Goal: Task Accomplishment & Management: Use online tool/utility

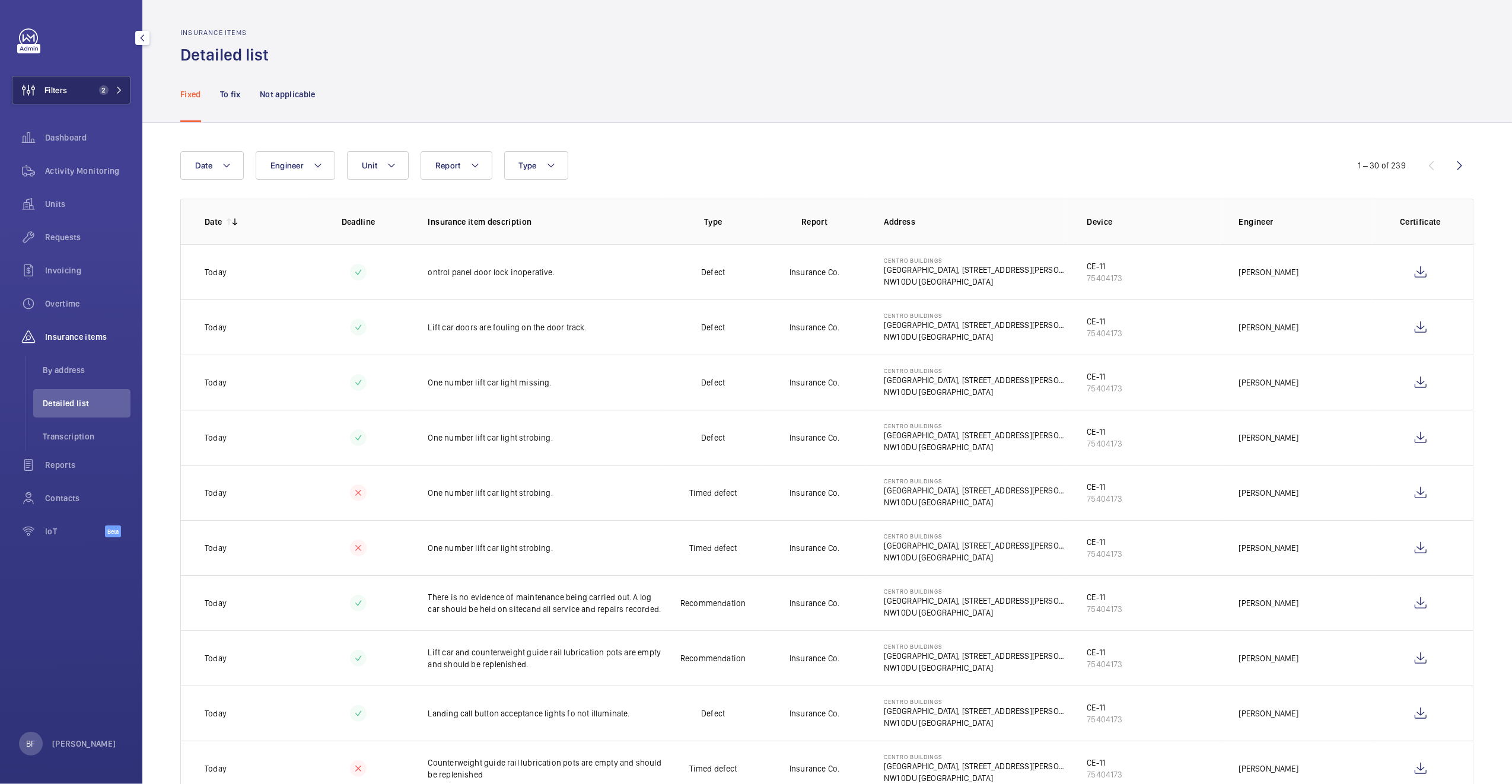
click at [93, 99] on button "Filters 2" at bounding box center [71, 90] width 119 height 29
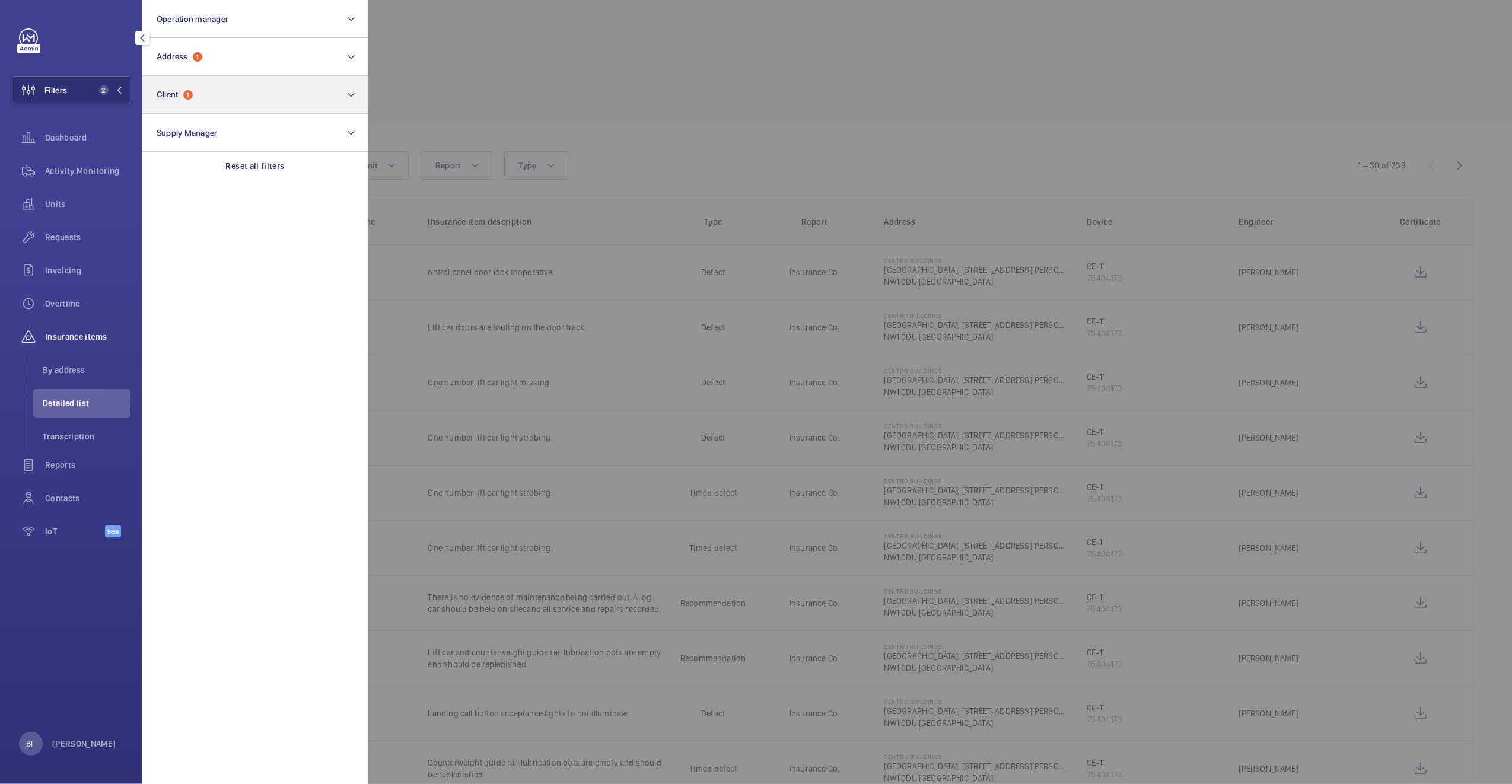
drag, startPoint x: 234, startPoint y: 163, endPoint x: 223, endPoint y: 87, distance: 76.8
click at [234, 163] on p "Reset all filters" at bounding box center [255, 167] width 59 height 12
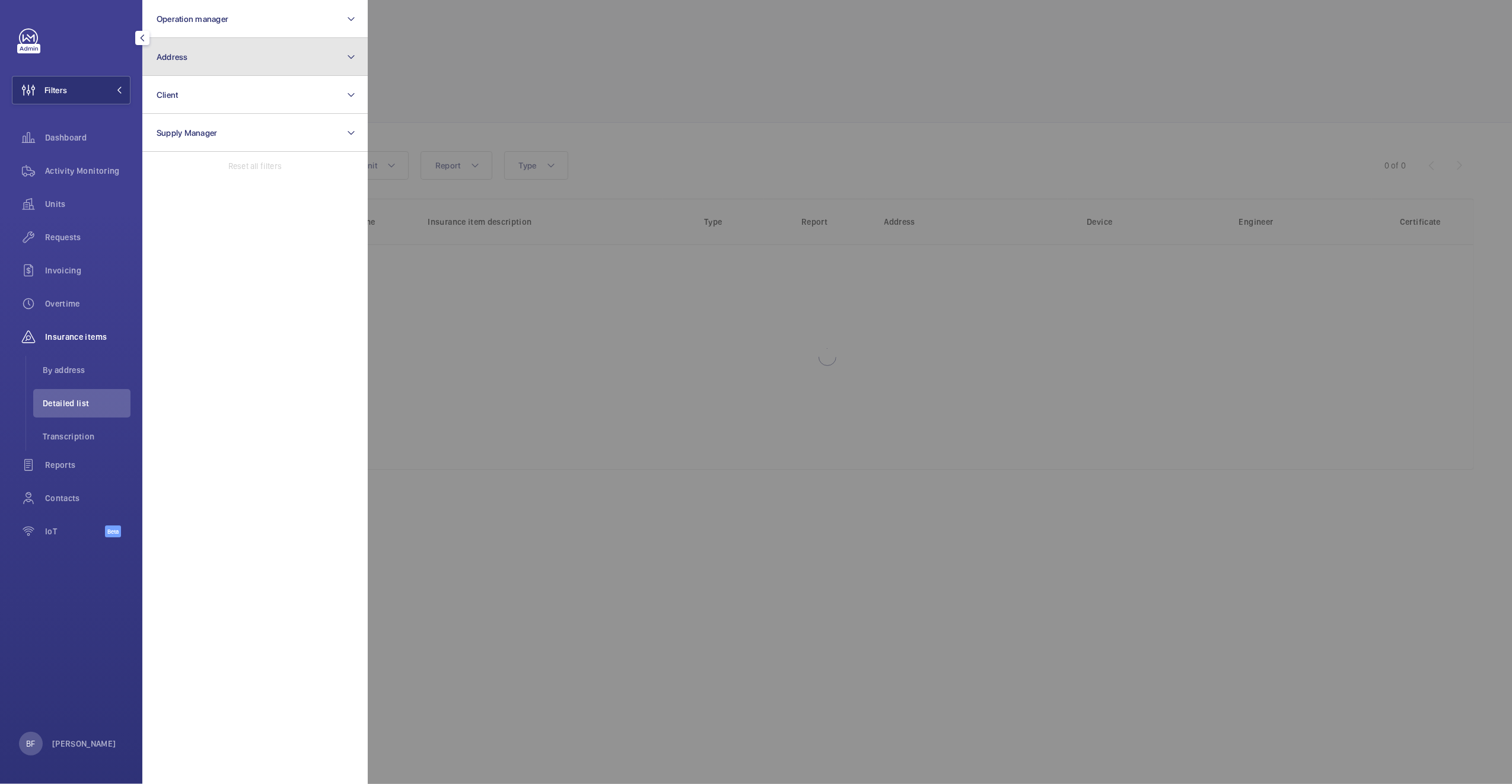
click at [228, 70] on button "Address" at bounding box center [255, 57] width 226 height 38
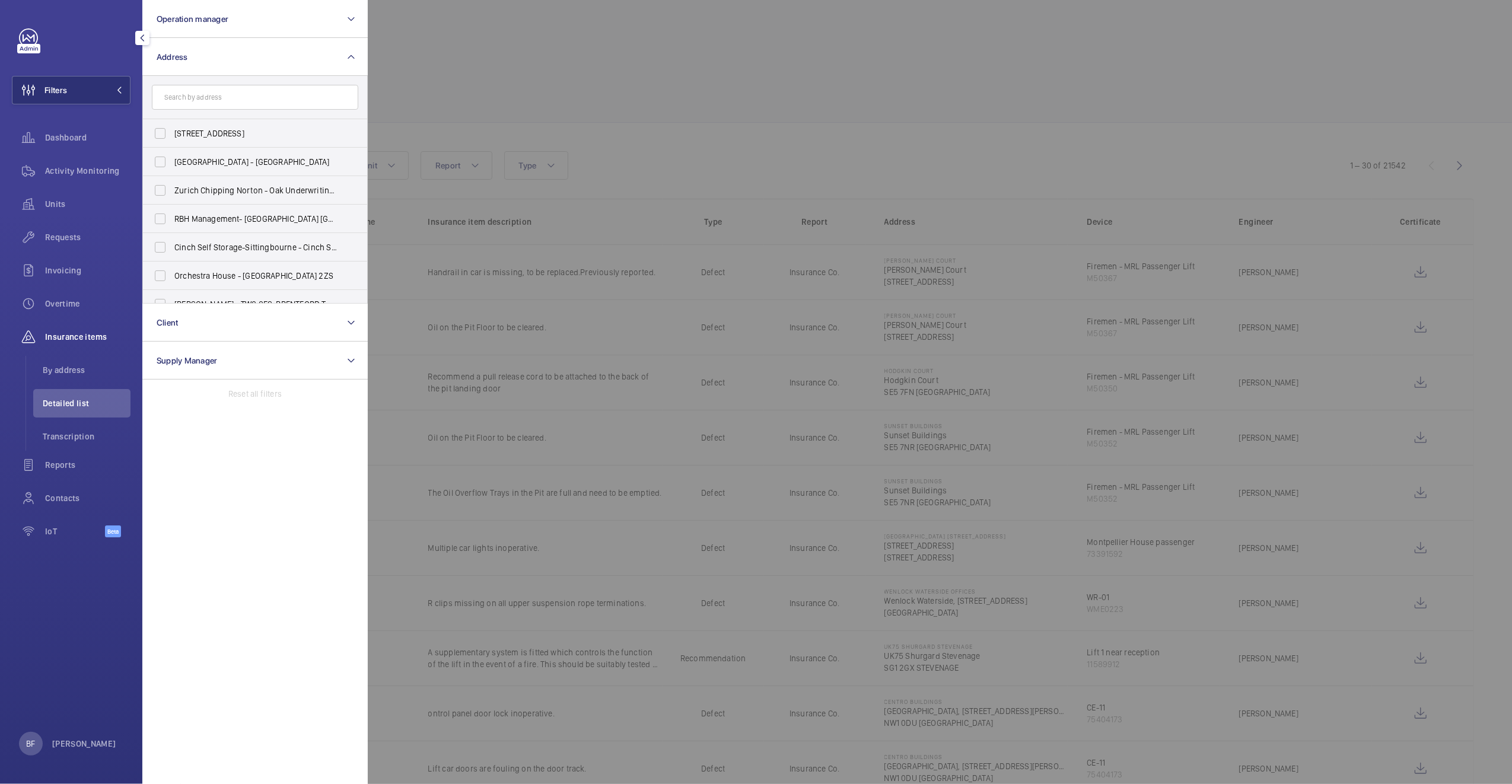
click at [231, 95] on input "text" at bounding box center [254, 97] width 207 height 25
click at [244, 328] on button "Client" at bounding box center [255, 322] width 226 height 38
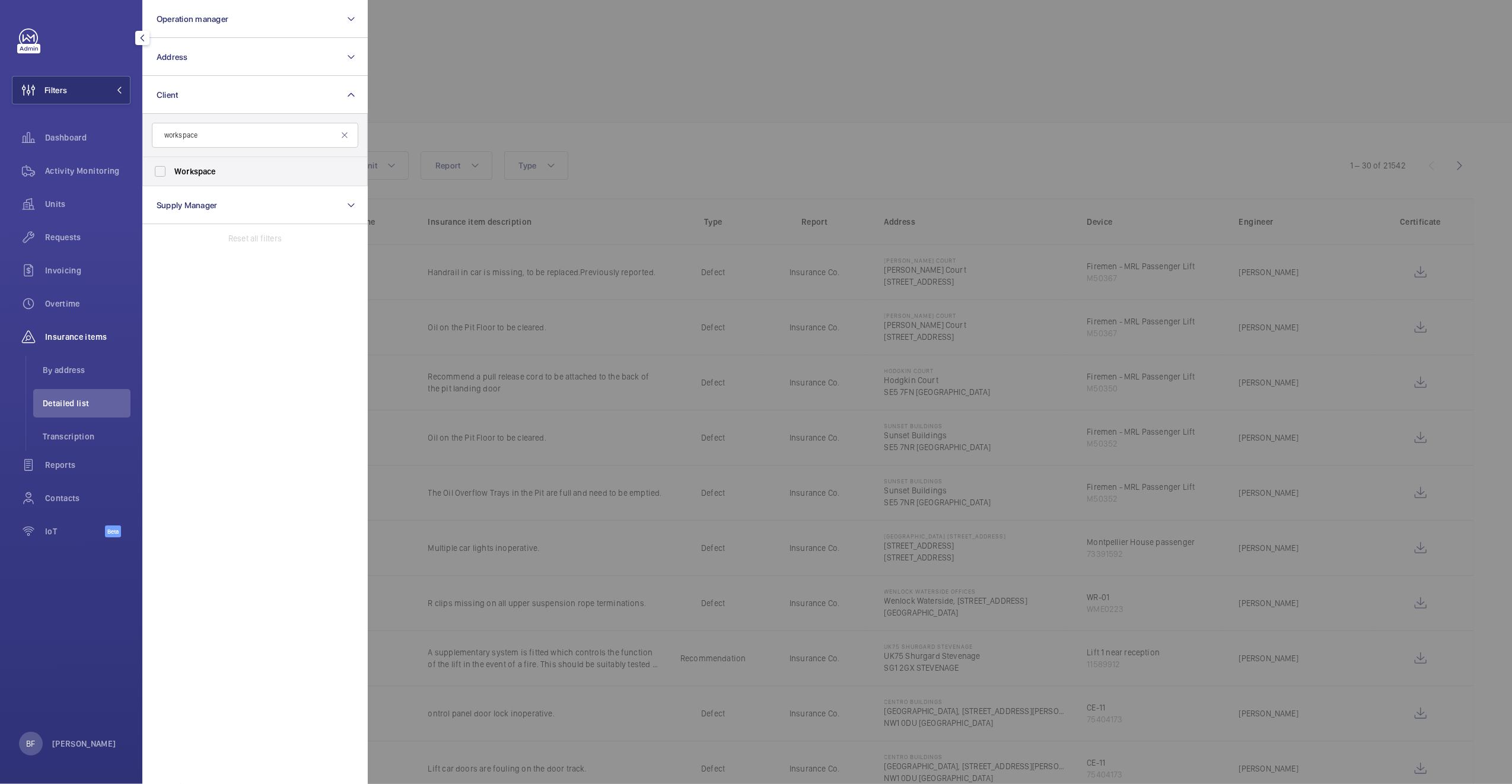
type input "workspace"
click at [199, 169] on span "Workspace" at bounding box center [196, 172] width 42 height 10
click at [172, 169] on input "Workspace" at bounding box center [161, 172] width 24 height 24
checkbox input "true"
click at [589, 89] on div at bounding box center [1124, 392] width 1512 height 784
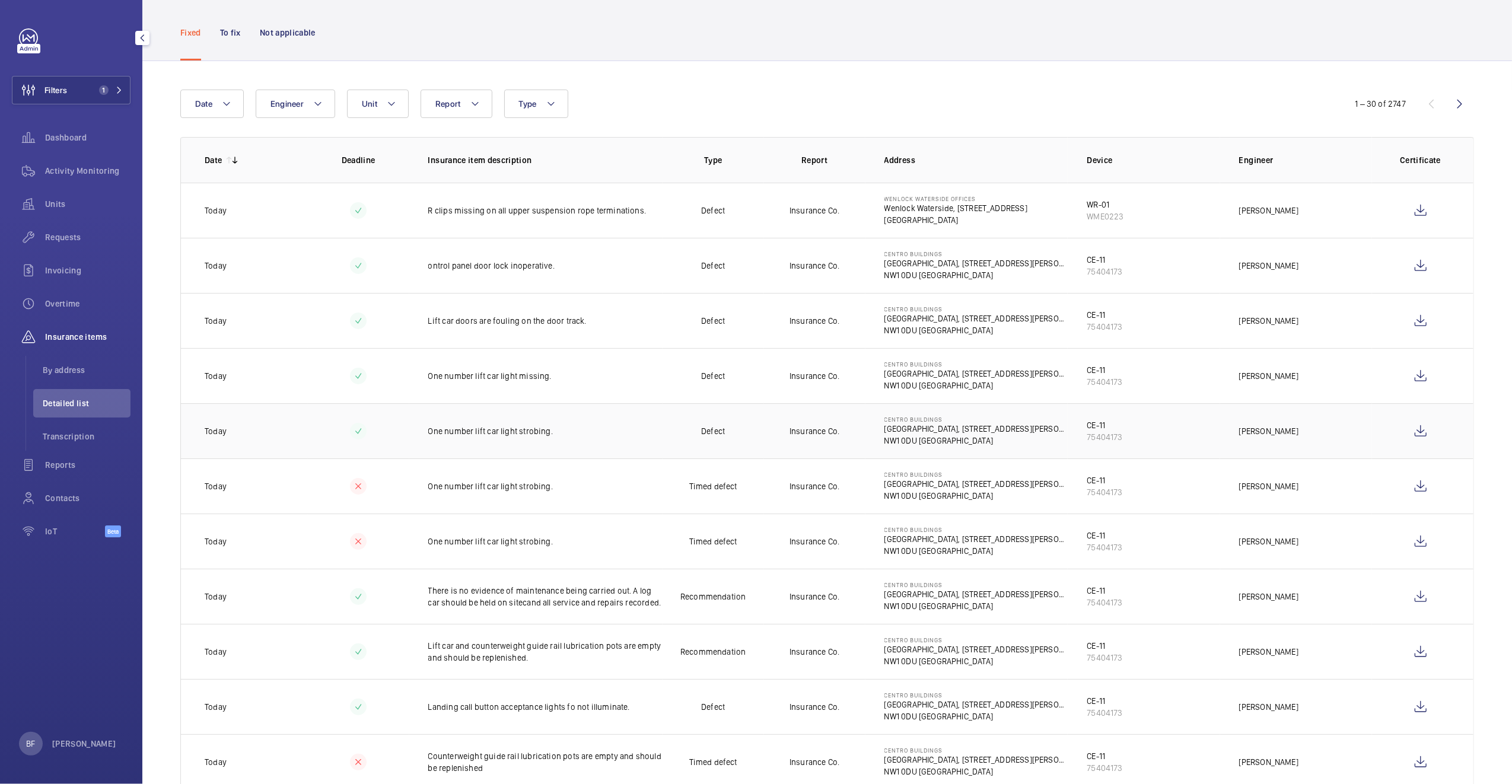
scroll to position [31, 0]
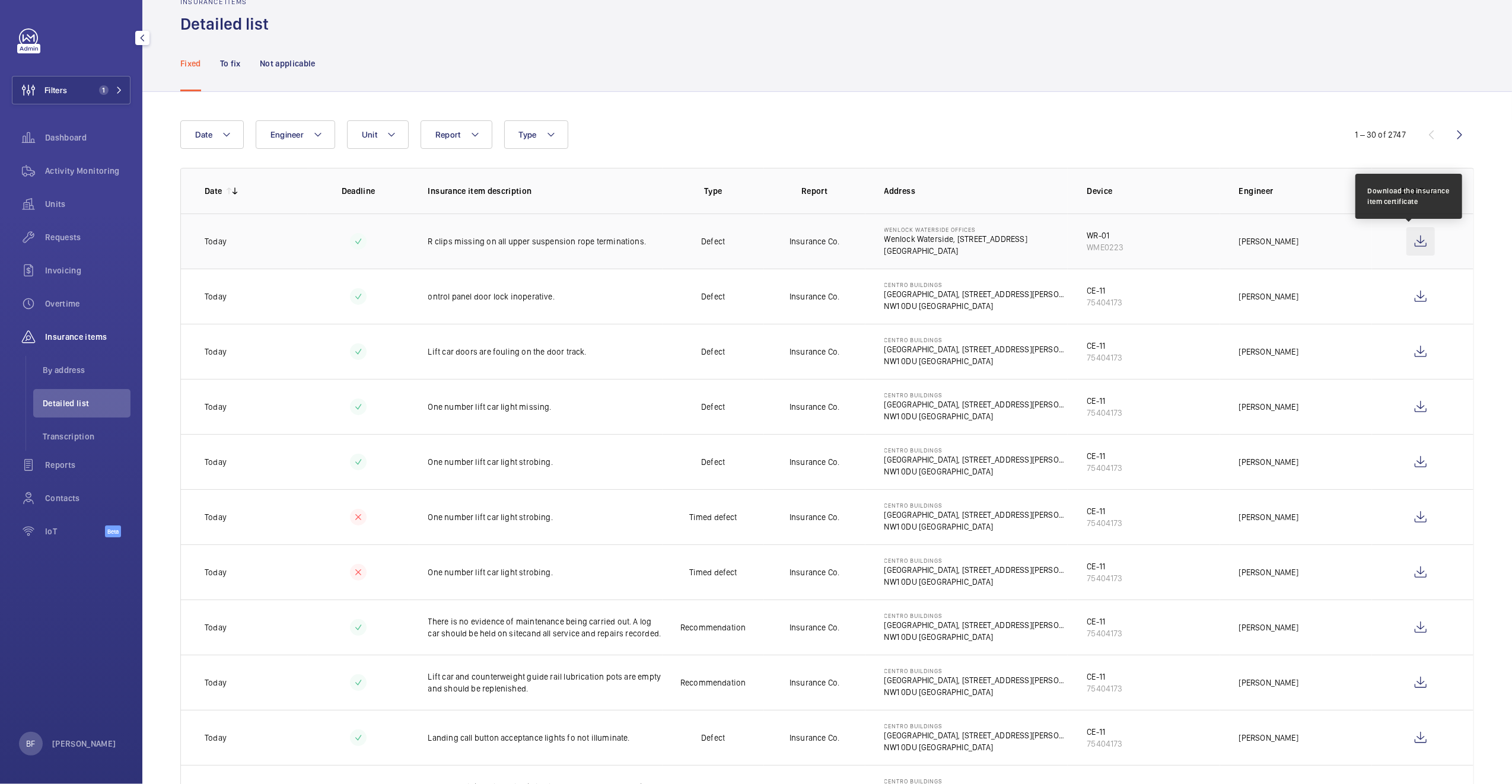
click at [1413, 247] on wm-front-icon-button at bounding box center [1421, 241] width 29 height 29
click at [481, 244] on p "R clips missing on all upper suspension rope terminations." at bounding box center [545, 241] width 235 height 12
click at [481, 244] on div at bounding box center [756, 392] width 1512 height 784
drag, startPoint x: 648, startPoint y: 239, endPoint x: 427, endPoint y: 241, distance: 221.0
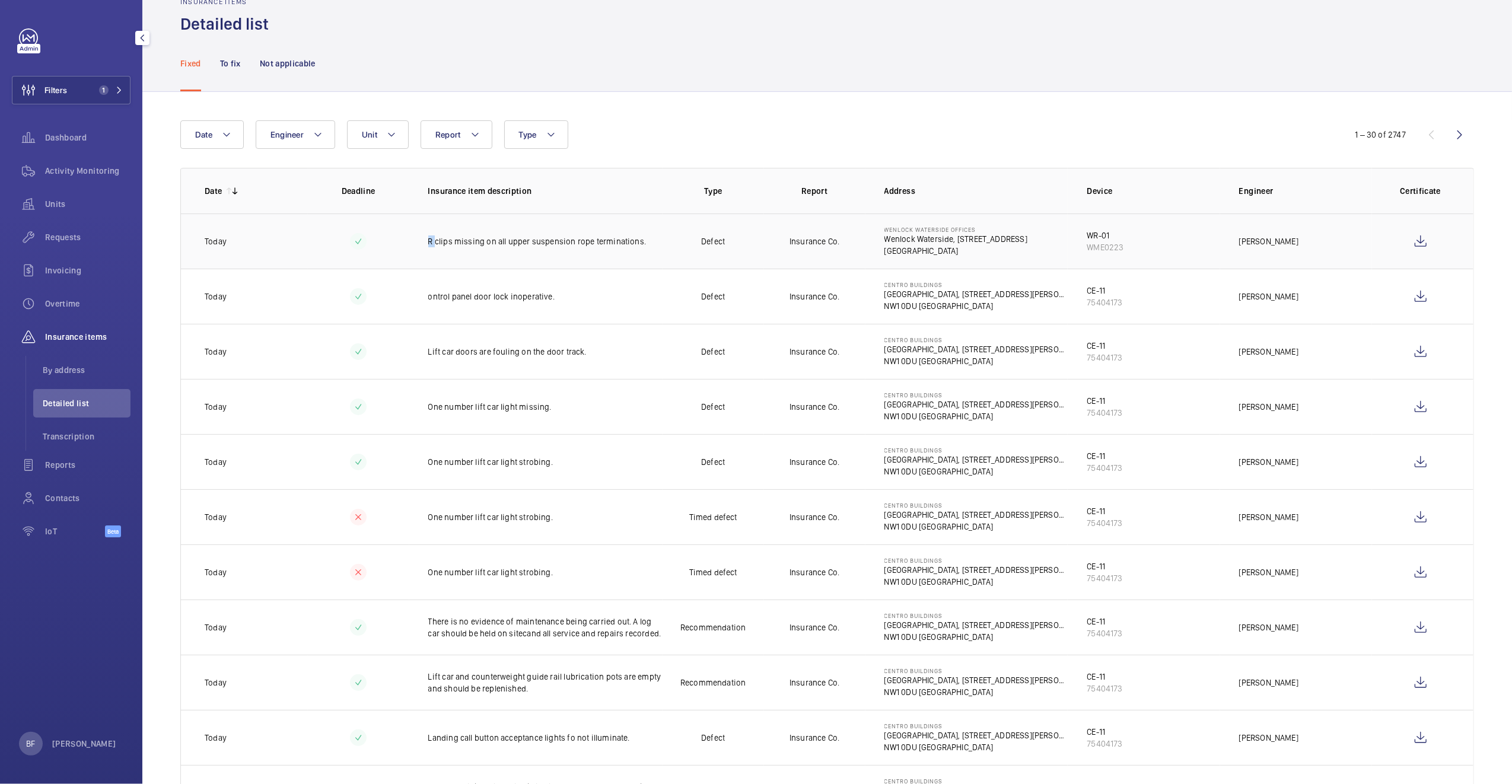
click at [428, 241] on p "R clips missing on all upper suspension rope terminations." at bounding box center [545, 241] width 235 height 12
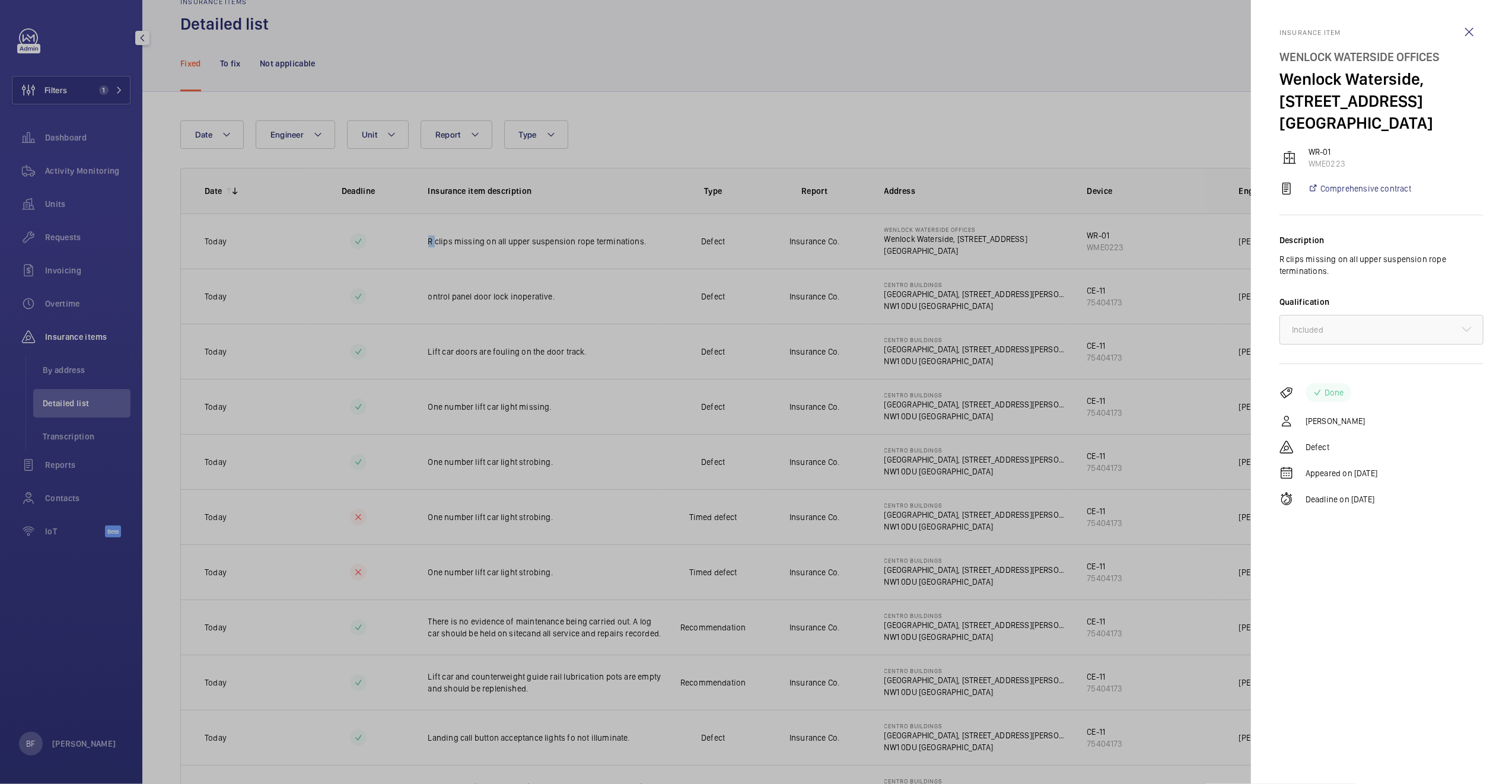
click at [699, 139] on div at bounding box center [756, 392] width 1512 height 784
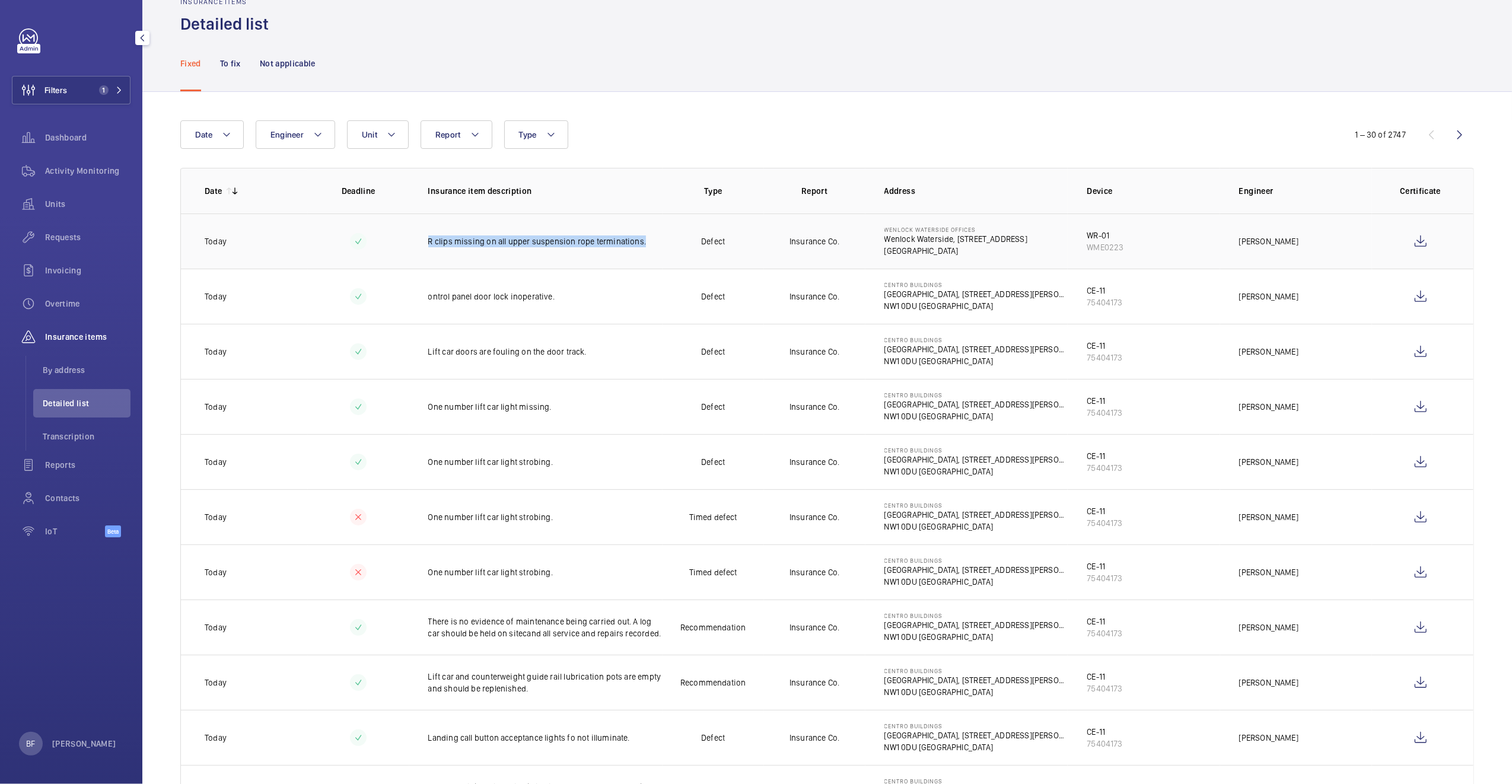
drag, startPoint x: 423, startPoint y: 241, endPoint x: 639, endPoint y: 249, distance: 216.1
click at [639, 249] on td "R clips missing on all upper suspension rope terminations." at bounding box center [536, 240] width 253 height 55
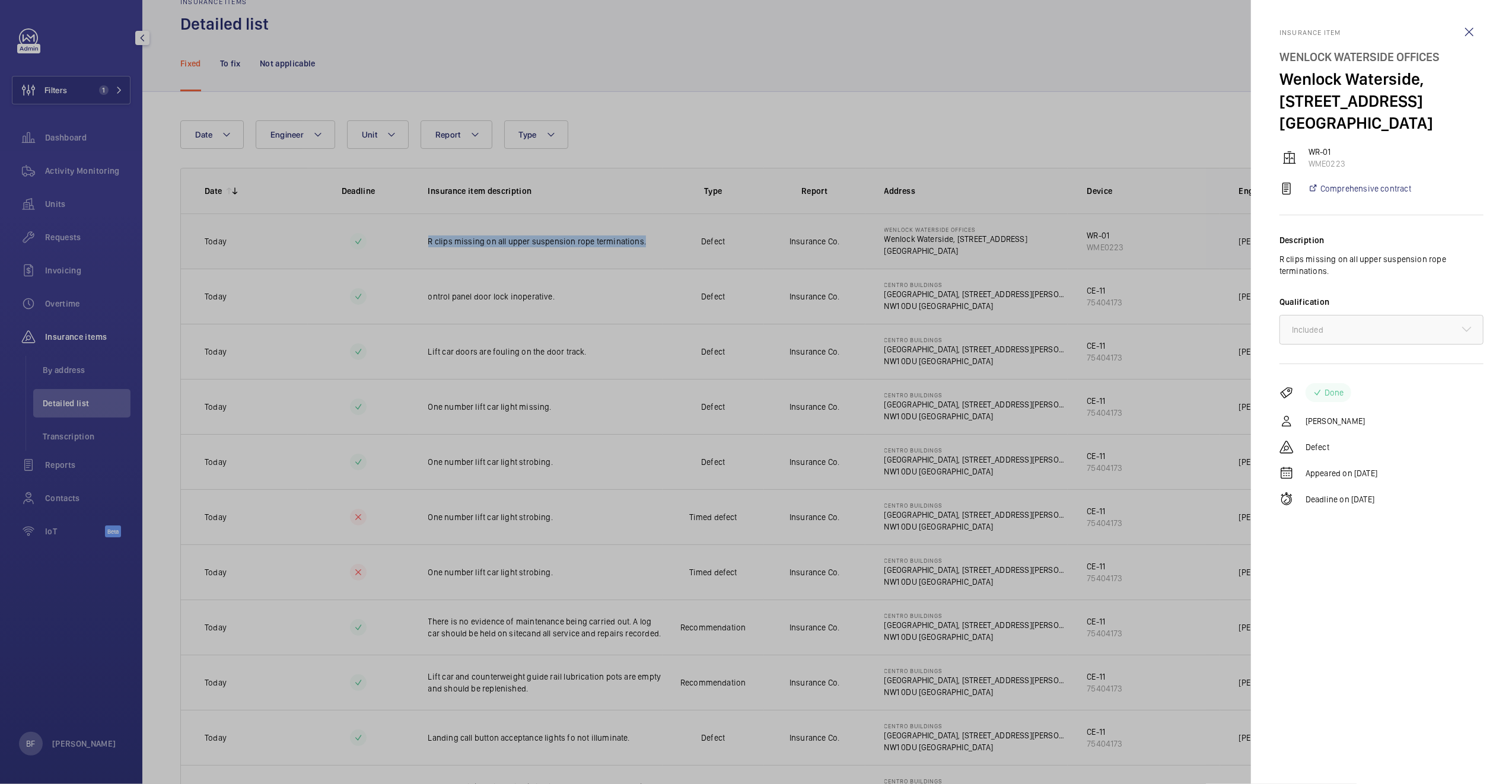
copy p "R clips missing on all upper suspension rope terminations."
click at [1476, 29] on wm-front-icon-button at bounding box center [1469, 32] width 29 height 29
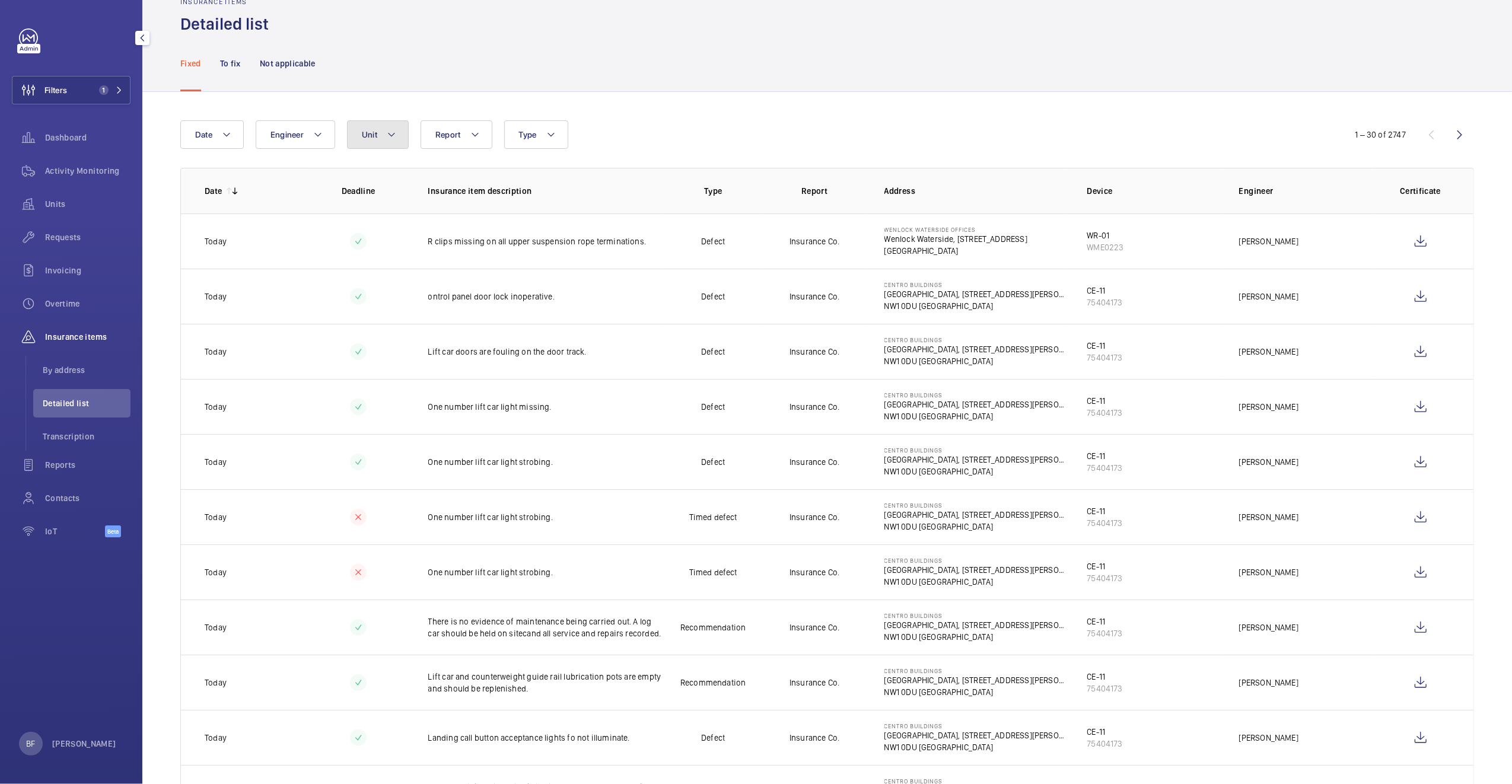
click at [374, 145] on button "Unit" at bounding box center [378, 135] width 62 height 29
click at [382, 139] on button "Unit" at bounding box center [378, 135] width 62 height 29
type input "CE-10"
click at [398, 237] on label "CE-10 , 86990792" at bounding box center [450, 243] width 206 height 29
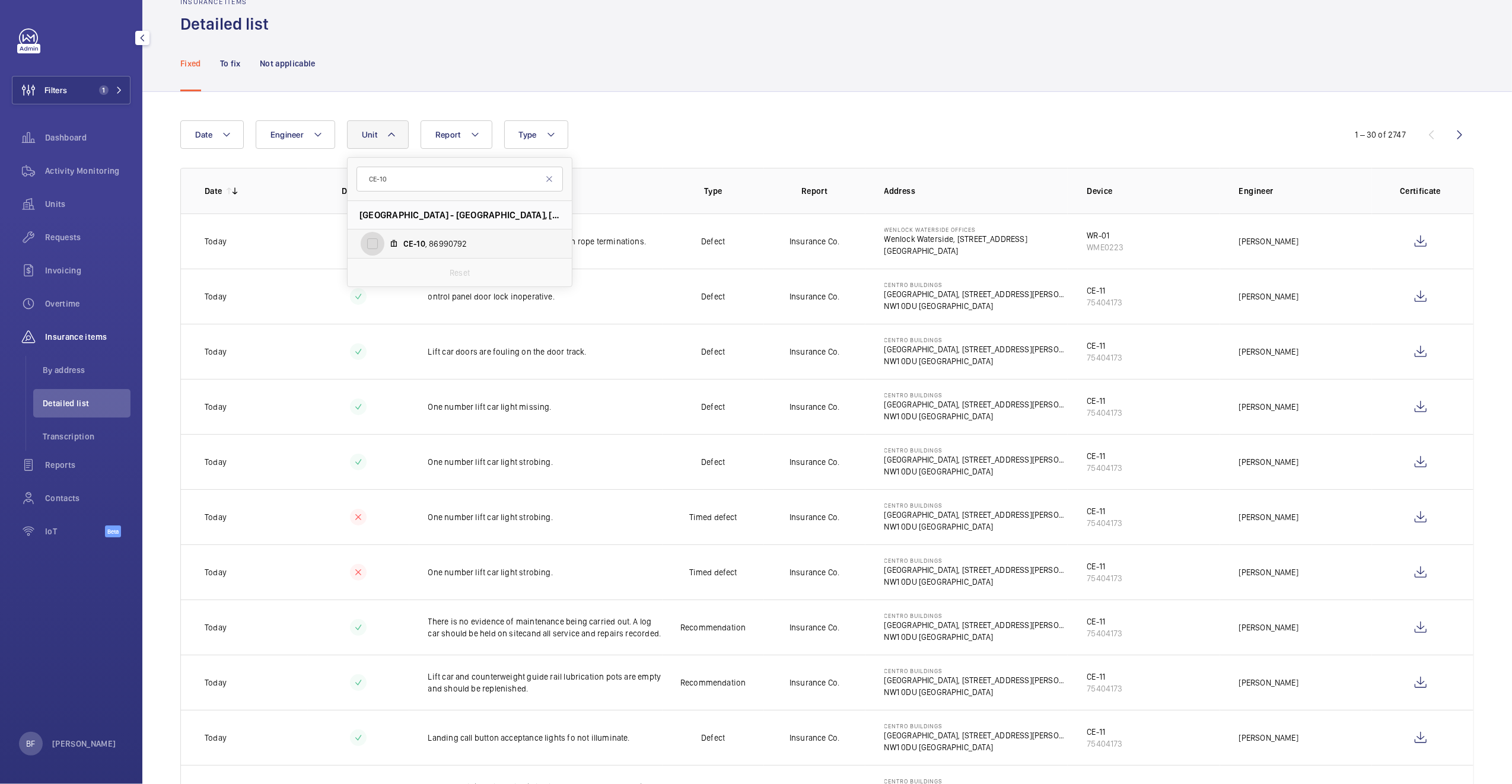
click at [384, 237] on input "CE-10 , 86990792" at bounding box center [372, 243] width 24 height 24
click at [858, 35] on div "Insurance items Detailed list" at bounding box center [827, 16] width 1294 height 37
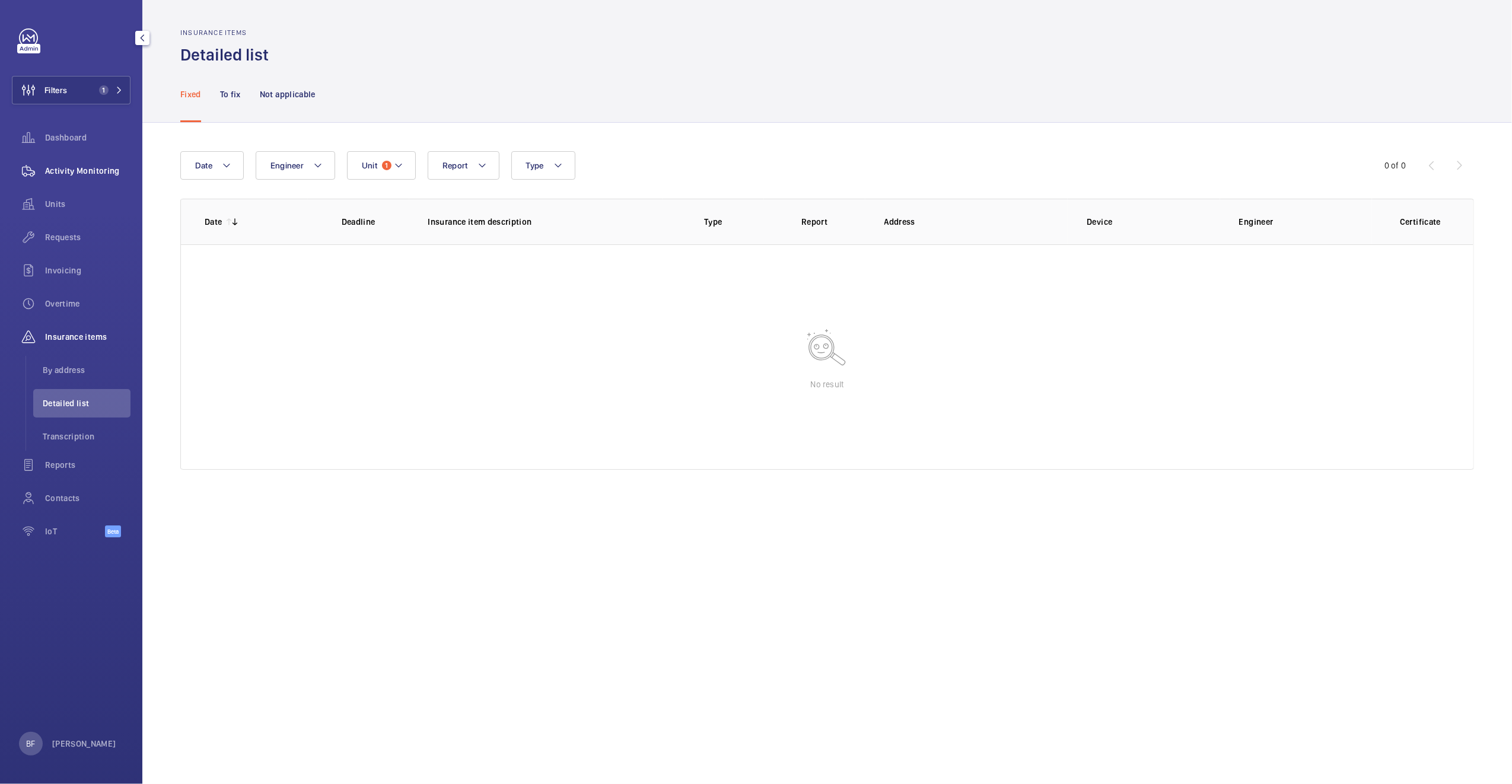
click at [76, 178] on div "Activity Monitoring" at bounding box center [71, 171] width 119 height 29
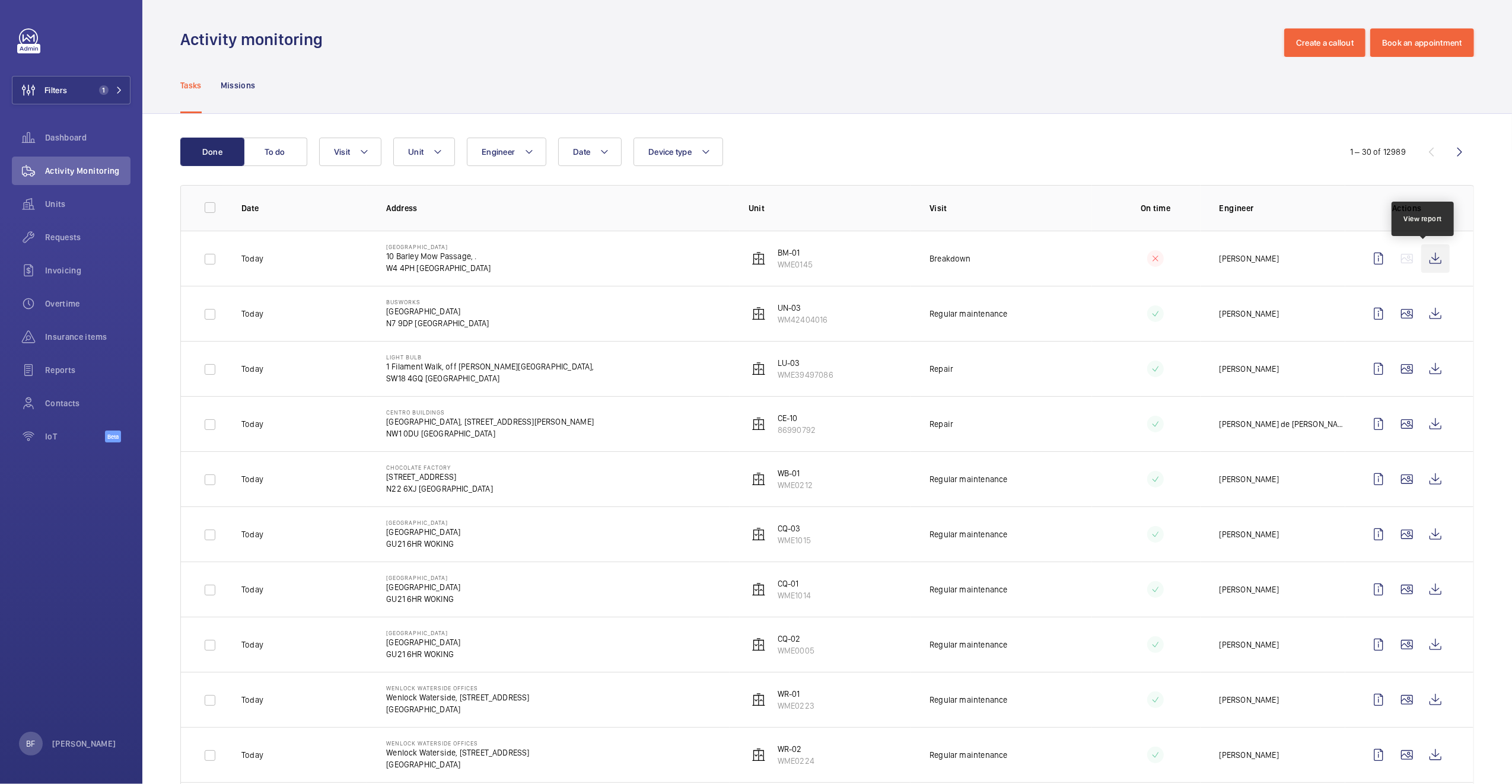
click at [1423, 264] on wm-front-icon-button at bounding box center [1435, 258] width 29 height 29
click at [1421, 426] on wm-front-icon-button at bounding box center [1435, 424] width 29 height 29
click at [91, 98] on button "Filters 1" at bounding box center [71, 90] width 119 height 29
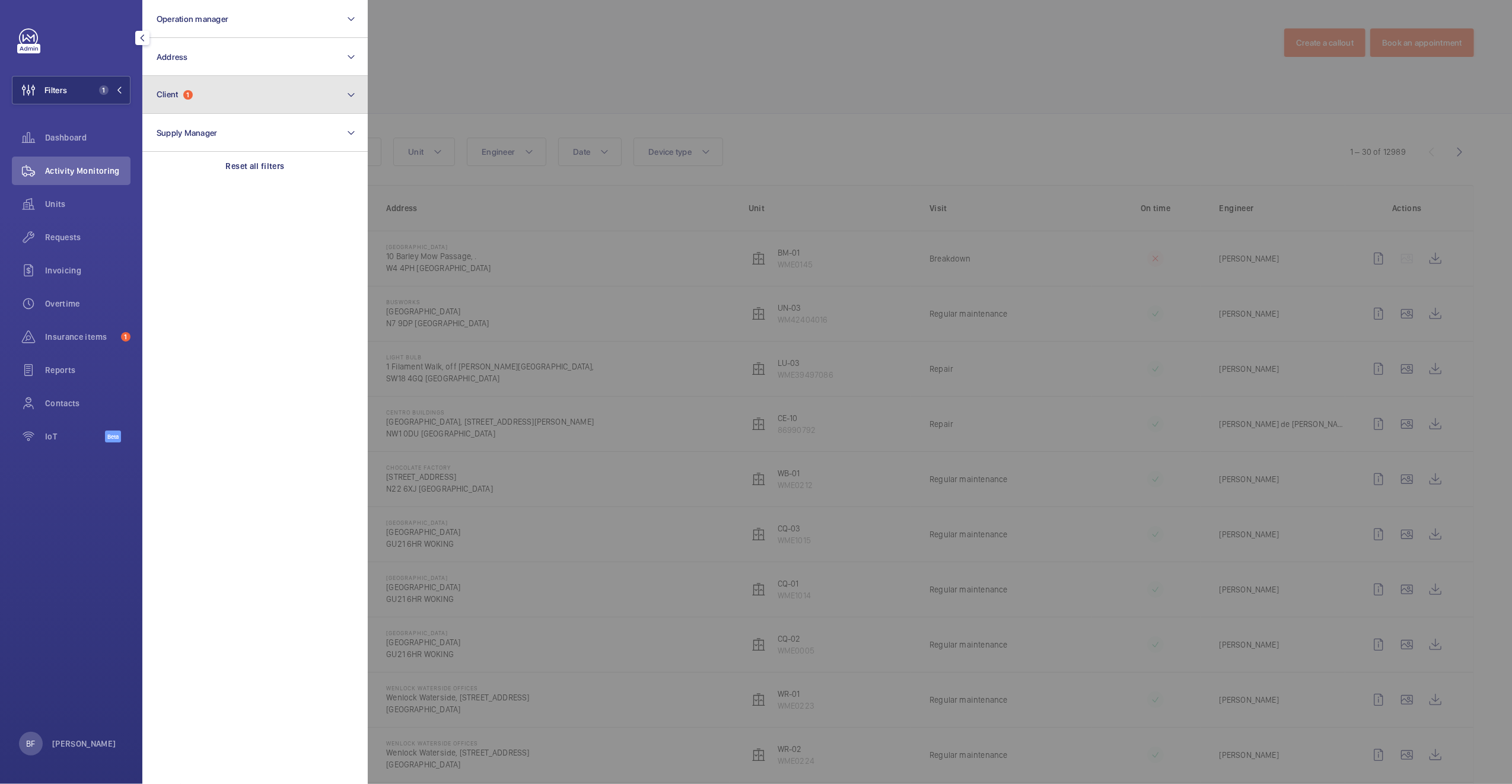
click at [229, 105] on button "Client 1" at bounding box center [255, 95] width 226 height 38
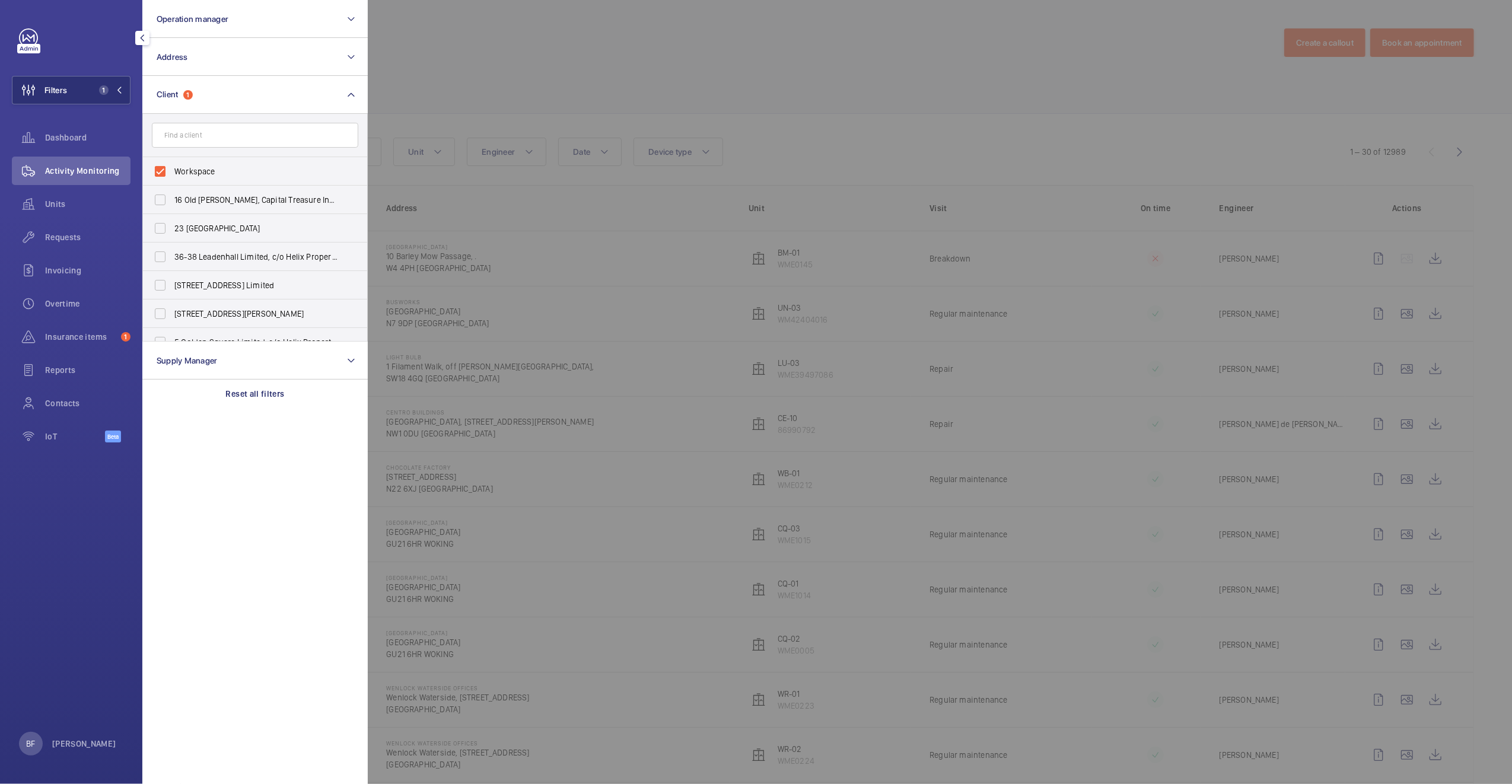
click at [677, 83] on div at bounding box center [1124, 392] width 1512 height 784
